Goal: Task Accomplishment & Management: Manage account settings

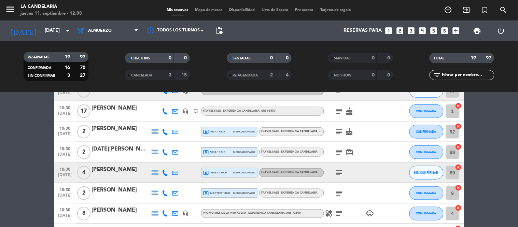
scroll to position [299, 0]
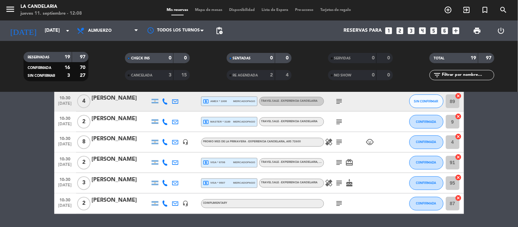
click at [119, 154] on div "10:30 [DATE] 2 [PERSON_NAME] local_atm visa * 8706 mercadopago TRAVEL SALE - EX…" at bounding box center [259, 163] width 410 height 20
click at [116, 156] on div "[PERSON_NAME]" at bounding box center [121, 159] width 58 height 9
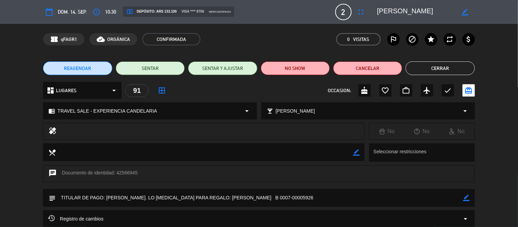
click at [264, 198] on textarea at bounding box center [259, 197] width 407 height 17
drag, startPoint x: 241, startPoint y: 198, endPoint x: 300, endPoint y: 194, distance: 59.2
click at [300, 194] on textarea at bounding box center [259, 197] width 407 height 17
click at [65, 32] on div "confirmation_number qFAGR1 Código de reserva cloud_done ORGÁNICA CONFIRMADA 0 V…" at bounding box center [259, 39] width 518 height 31
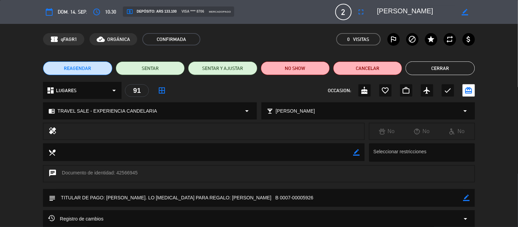
click at [65, 32] on div "confirmation_number qFAGR1 cloud_done ORGÁNICA CONFIRMADA 0 Visitas outlined_fl…" at bounding box center [259, 39] width 518 height 31
copy span "qFAGR1"
click at [369, 65] on button "Cancelar" at bounding box center [367, 68] width 69 height 14
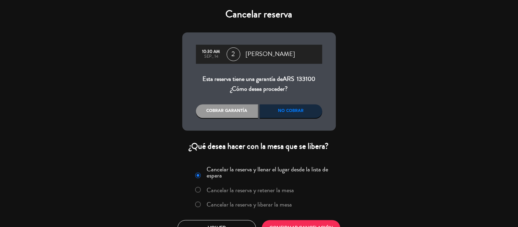
click at [295, 114] on div "No cobrar" at bounding box center [291, 111] width 62 height 14
click at [217, 205] on label "Cancelar la reserva y liberar la mesa" at bounding box center [249, 204] width 85 height 6
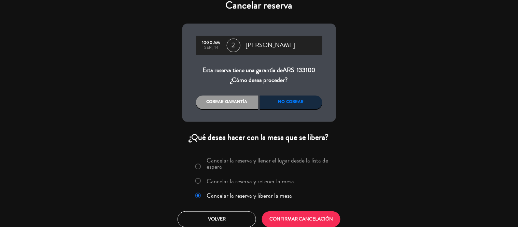
scroll to position [14, 0]
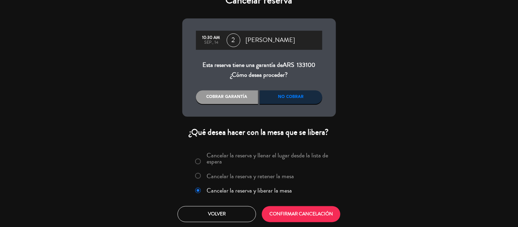
click at [210, 92] on div "Cobrar garantía" at bounding box center [227, 97] width 62 height 14
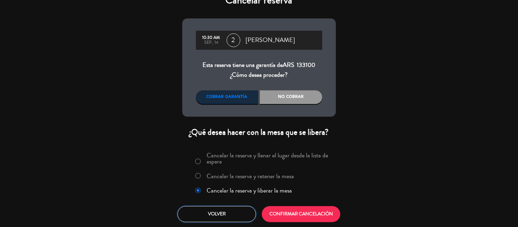
click at [223, 214] on button "Volver" at bounding box center [217, 214] width 79 height 16
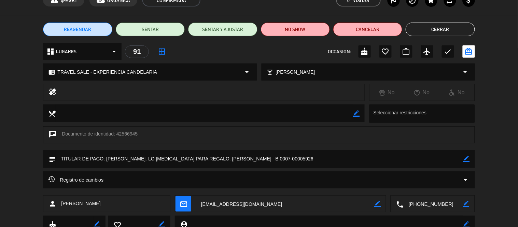
scroll to position [86, 0]
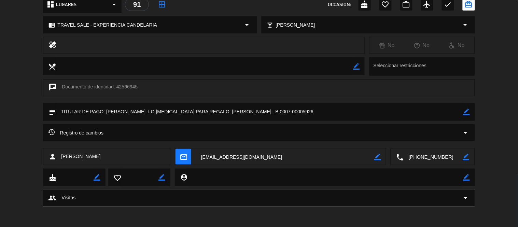
click at [382, 159] on div "mail_outline border_color" at bounding box center [280, 157] width 211 height 17
click at [379, 159] on icon "border_color" at bounding box center [377, 157] width 6 height 6
click at [357, 153] on textarea at bounding box center [285, 157] width 178 height 17
drag, startPoint x: 357, startPoint y: 153, endPoint x: 372, endPoint y: 161, distance: 17.6
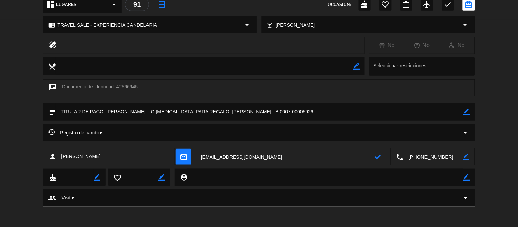
click at [357, 154] on textarea at bounding box center [285, 157] width 178 height 17
click at [381, 157] on icon at bounding box center [377, 157] width 6 height 6
click at [364, 156] on textarea at bounding box center [285, 157] width 178 height 17
click at [376, 159] on icon at bounding box center [377, 157] width 6 height 6
click at [377, 156] on icon at bounding box center [377, 157] width 6 height 6
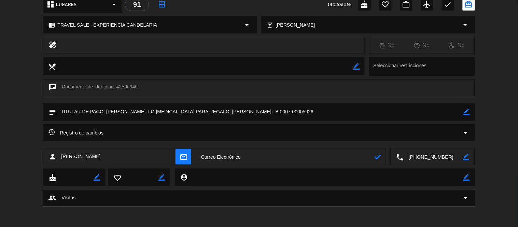
click at [372, 156] on textarea at bounding box center [285, 157] width 178 height 17
click at [376, 157] on icon at bounding box center [377, 157] width 6 height 6
click at [285, 155] on textarea at bounding box center [285, 157] width 178 height 17
paste textarea "[EMAIL_ADDRESS][DOMAIN_NAME] Cerrar sesión"
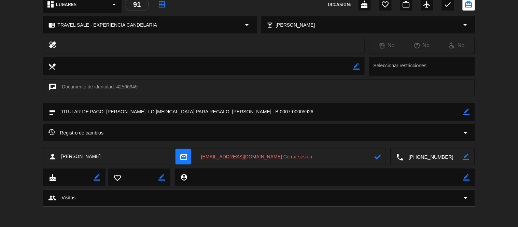
drag, startPoint x: 273, startPoint y: 154, endPoint x: 371, endPoint y: 160, distance: 97.8
click at [371, 160] on textarea at bounding box center [285, 157] width 178 height 17
type textarea "[EMAIL_ADDRESS][DOMAIN_NAME]"
click at [380, 156] on icon at bounding box center [377, 157] width 6 height 6
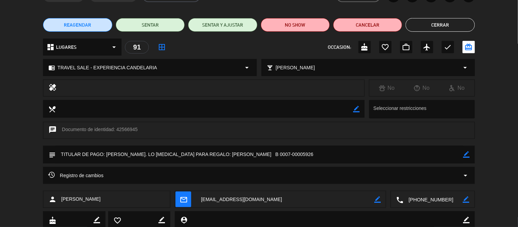
scroll to position [0, 0]
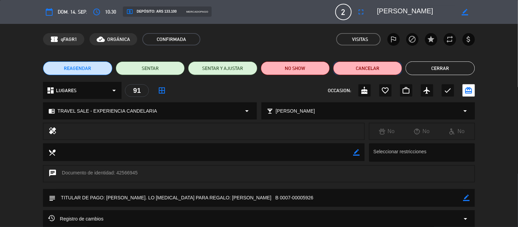
click at [342, 64] on button "Cancelar" at bounding box center [367, 68] width 69 height 14
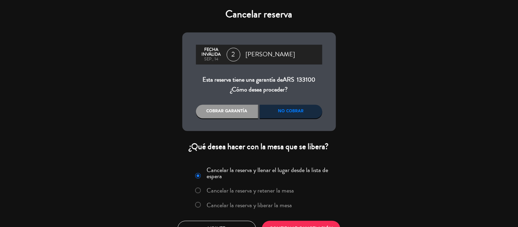
click at [226, 113] on div "Cobrar garantía" at bounding box center [227, 112] width 62 height 14
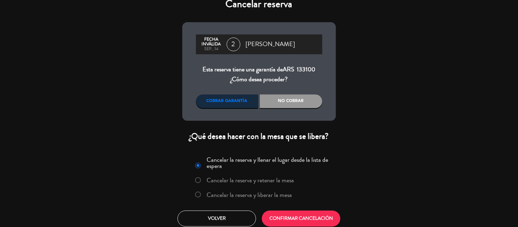
scroll to position [14, 0]
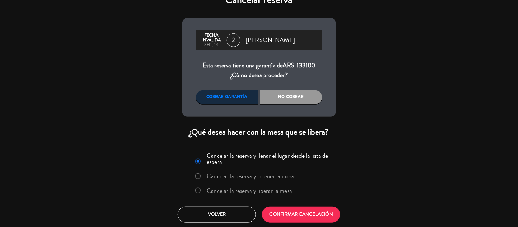
click at [228, 100] on div "Cobrar garantía" at bounding box center [227, 97] width 62 height 14
click at [225, 192] on label "Cancelar la reserva y liberar la mesa" at bounding box center [249, 191] width 85 height 6
click at [291, 210] on button "CONFIRMAR CANCELACIÓN" at bounding box center [301, 215] width 79 height 16
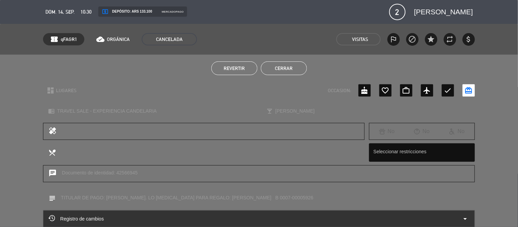
click at [283, 67] on button "Cerrar" at bounding box center [284, 68] width 46 height 14
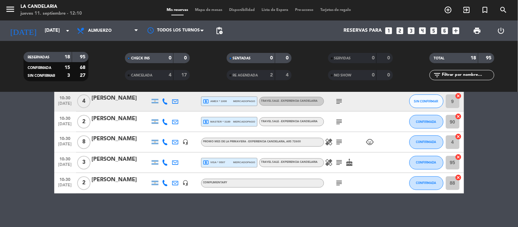
click at [152, 76] on span "CANCELADA" at bounding box center [141, 75] width 21 height 3
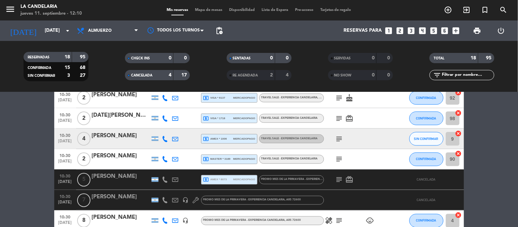
scroll to position [223, 0]
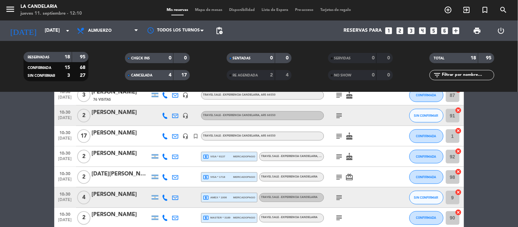
click at [77, 57] on div "95" at bounding box center [80, 57] width 13 height 8
